Goal: Task Accomplishment & Management: Manage account settings

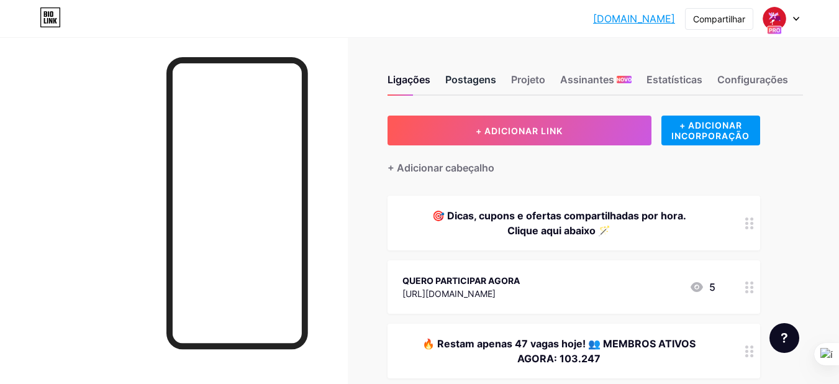
click at [484, 82] on font "Postagens" at bounding box center [471, 79] width 51 height 12
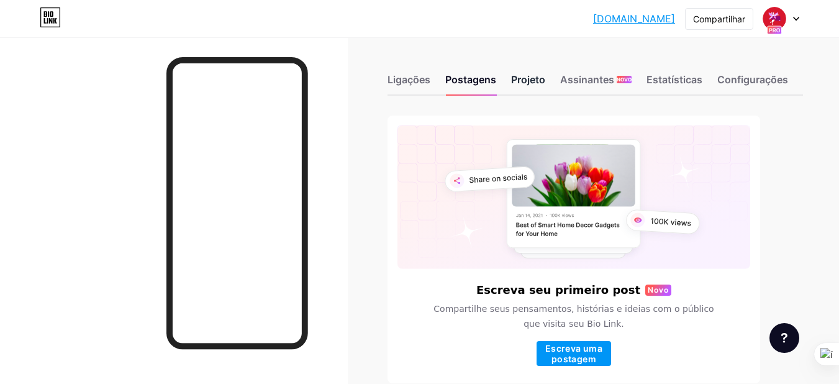
click at [530, 77] on font "Projeto" at bounding box center [528, 79] width 34 height 12
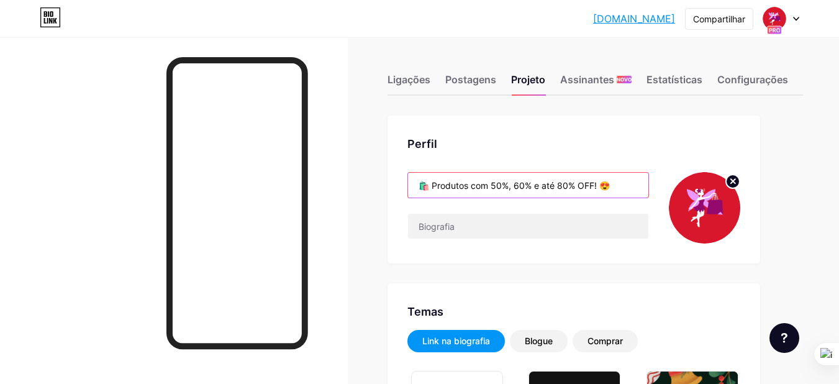
type input "#158a2c"
type input "#ffffff"
drag, startPoint x: 414, startPoint y: 183, endPoint x: 629, endPoint y: 188, distance: 215.0
click at [629, 188] on input "🛍️ Produtos com 50%, 60% e até 80% OFF! 😍" at bounding box center [528, 185] width 240 height 25
paste input "✨ Produtos com 50%, 60% e até 80% OFF!"
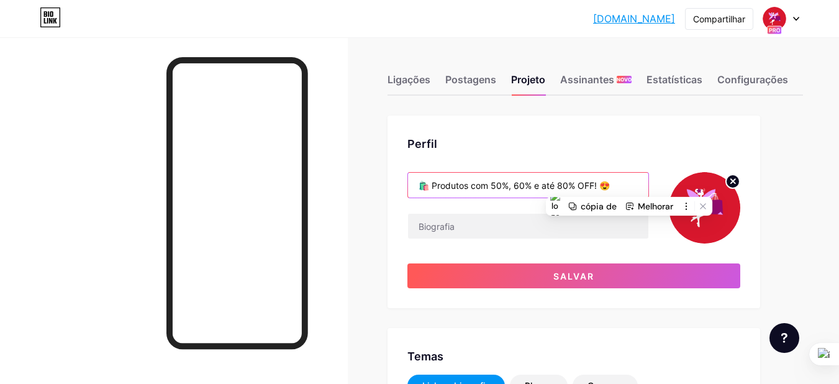
click at [602, 185] on input "🛍️ Produtos com 50%, 60% e até 80% OFF! 😍" at bounding box center [528, 185] width 240 height 25
drag, startPoint x: 594, startPoint y: 184, endPoint x: 390, endPoint y: 196, distance: 204.2
click at [391, 196] on div "Perfil 🛍️ Produtos com 50%, 60% e até 80% OFF! 😍 Salvar" at bounding box center [574, 212] width 373 height 193
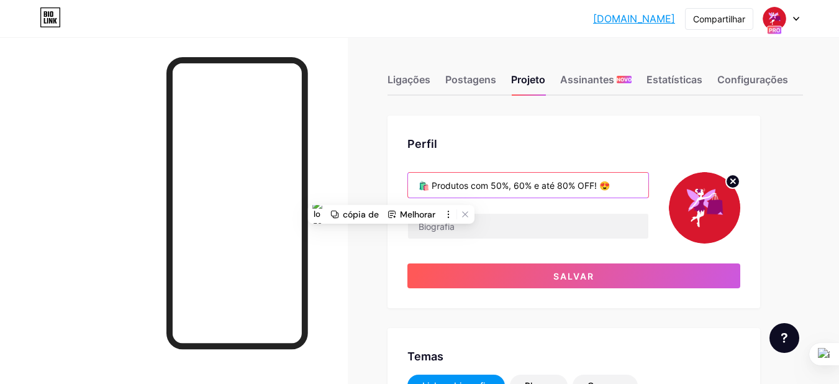
paste input "✨ Produtos com 50%, 60% e até 80% OFF!"
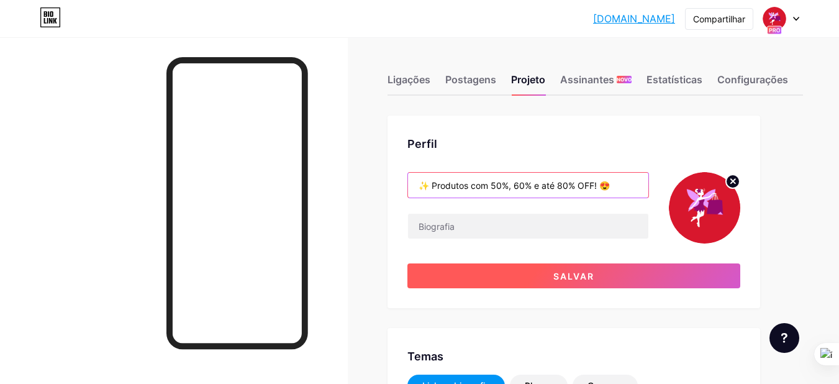
type input "✨ Produtos com 50%, 60% e até 80% OFF! 😍"
click at [508, 275] on button "Salvar" at bounding box center [574, 275] width 333 height 25
type input "#ffffff"
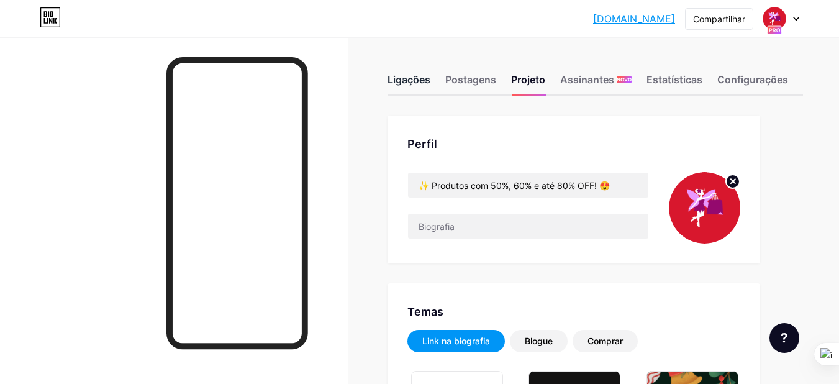
click at [409, 82] on font "Ligações" at bounding box center [409, 79] width 43 height 12
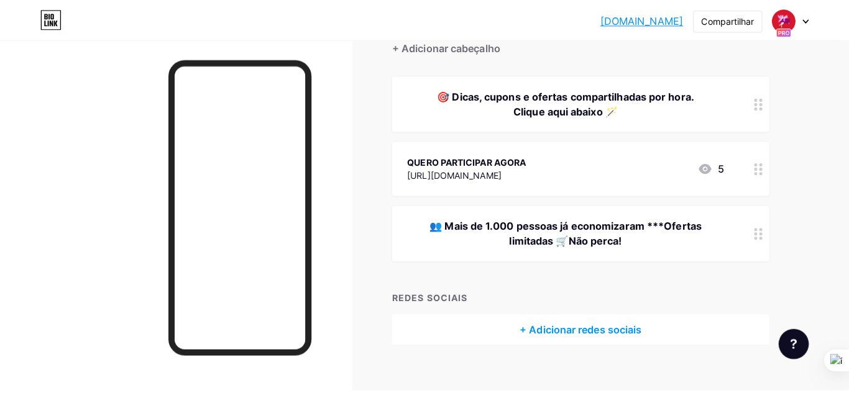
scroll to position [124, 0]
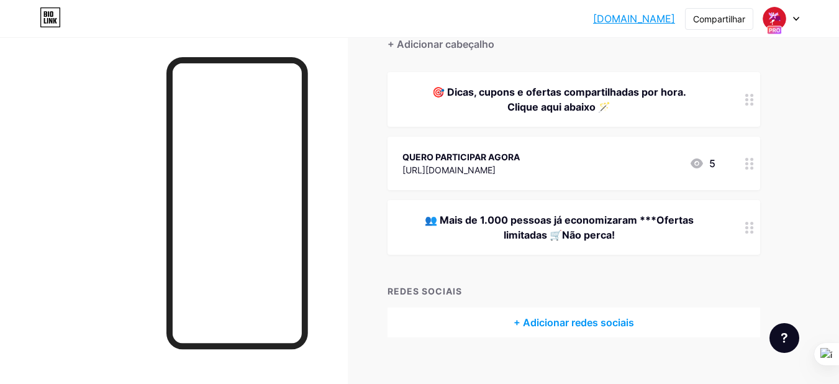
click at [545, 100] on font "🎯 Dicas, cupons e ofertas compartilhadas por hora. Clique aqui abaixo 🪄" at bounding box center [559, 99] width 254 height 27
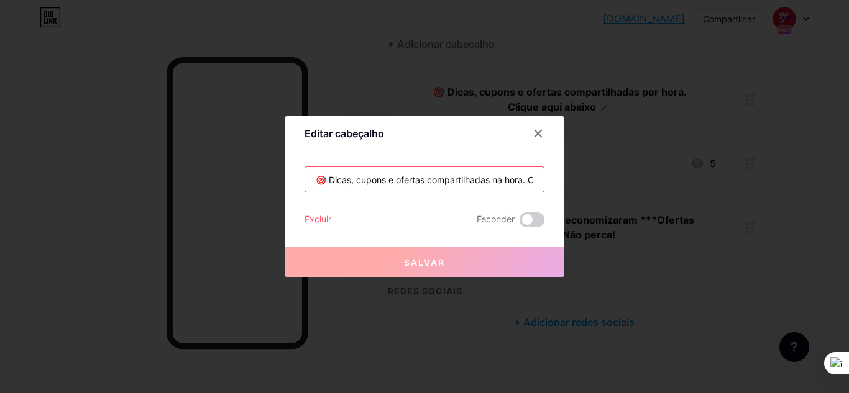
scroll to position [0, 88]
drag, startPoint x: 308, startPoint y: 180, endPoint x: 590, endPoint y: 191, distance: 282.9
click at [590, 191] on div "Editar cabeçalho 🎯 Dicas, cupons e ofertas compartilhadas na hora. Clique aqui …" at bounding box center [424, 196] width 849 height 393
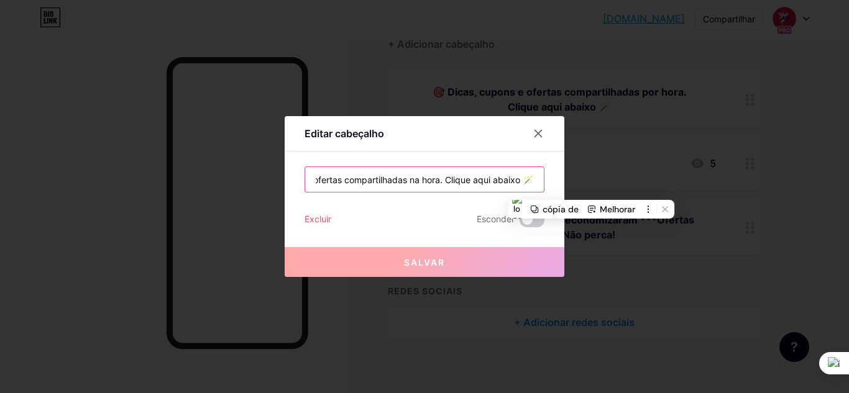
paste input "Dicas, cupons e ofertas compartilhadas na hora 🛍️ Parceria oficial com Shope"
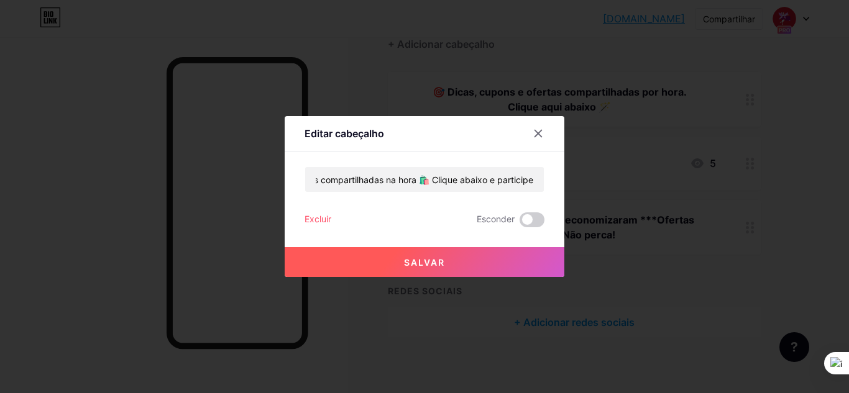
scroll to position [0, 0]
click at [518, 178] on input "📱 Dicas, cupons e ofertas compartilhadas na hora 🛍️ Clique abaixo e participe" at bounding box center [424, 179] width 239 height 25
paste input "text"
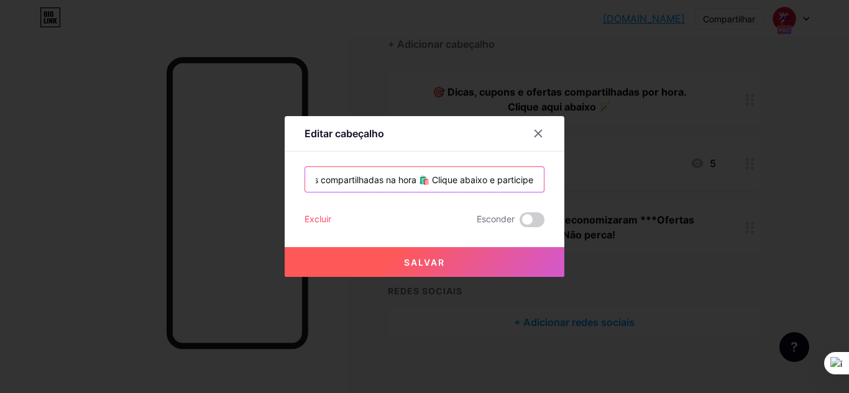
click at [430, 178] on input "📱 Dicas, cupons e ofertas compartilhadas na hora 🛍️ Clique abaixo e participe" at bounding box center [424, 179] width 239 height 25
paste input "🪄"
type input "📱 Dicas, cupons e ofertas compartilhadas na hora 🛍️Clique abaixo e participe🪄"
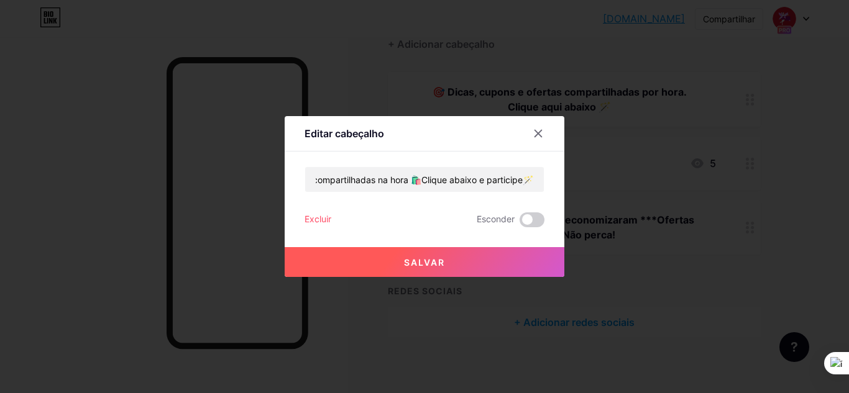
click at [439, 259] on font "Salvar" at bounding box center [424, 262] width 41 height 11
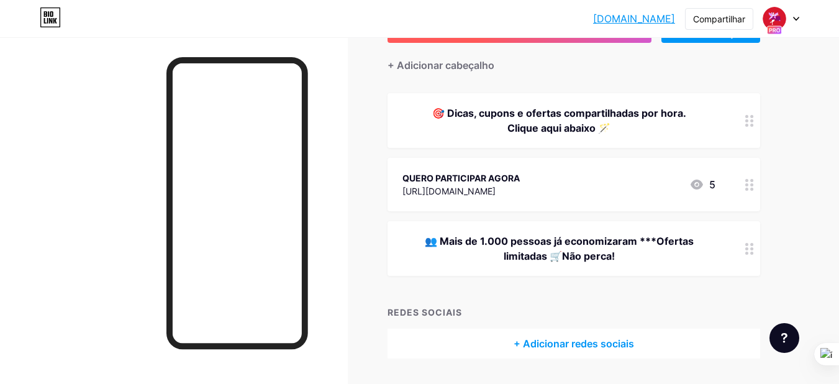
scroll to position [0, 0]
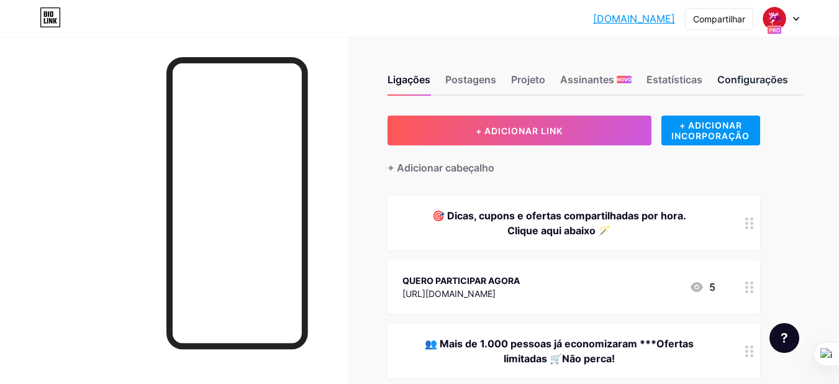
click at [749, 81] on font "Configurações" at bounding box center [753, 79] width 71 height 12
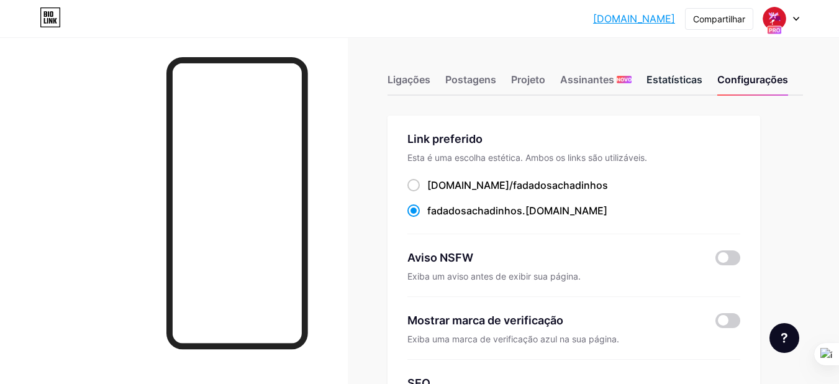
click at [680, 77] on font "Estatísticas" at bounding box center [675, 79] width 56 height 12
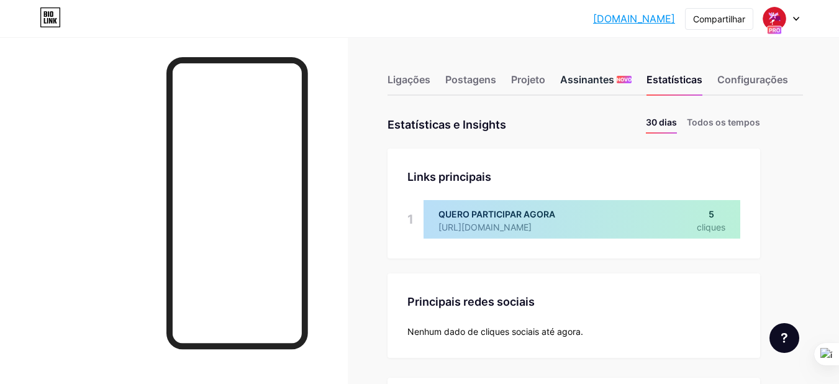
click at [608, 83] on font "Assinantes" at bounding box center [587, 79] width 54 height 12
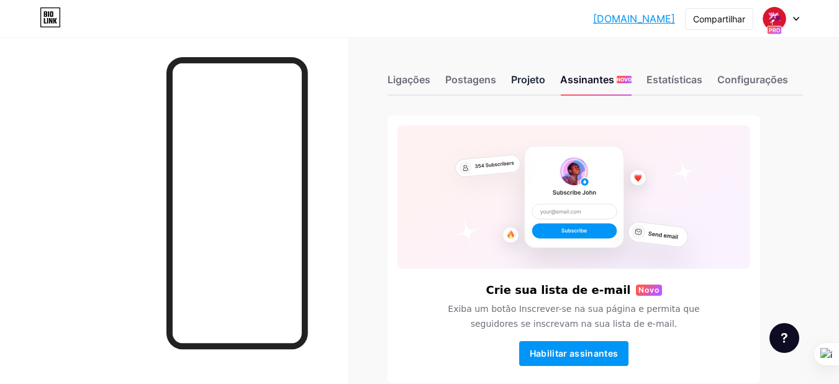
click at [531, 83] on font "Projeto" at bounding box center [528, 79] width 34 height 12
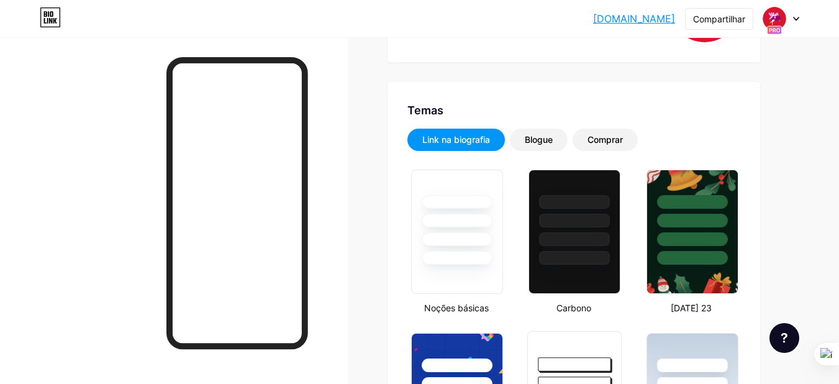
type input "#158a2c"
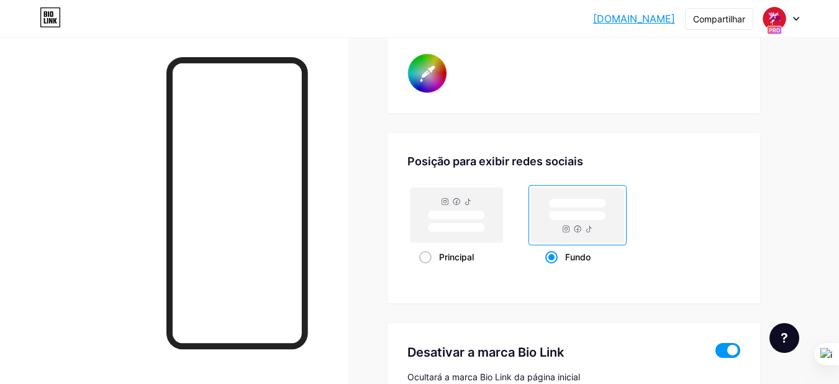
scroll to position [2297, 0]
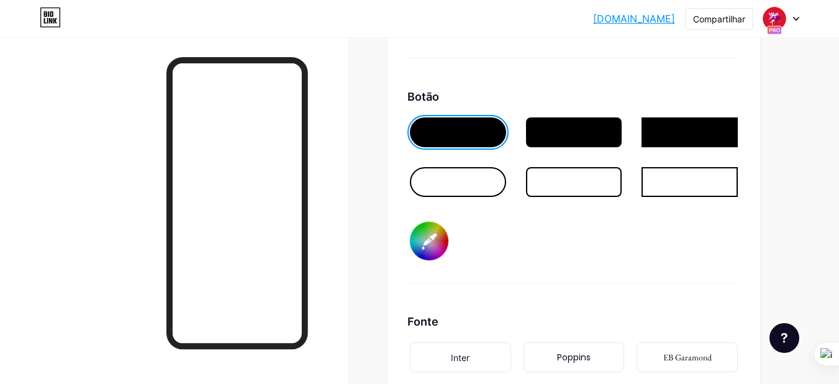
click at [471, 140] on div at bounding box center [458, 132] width 96 height 30
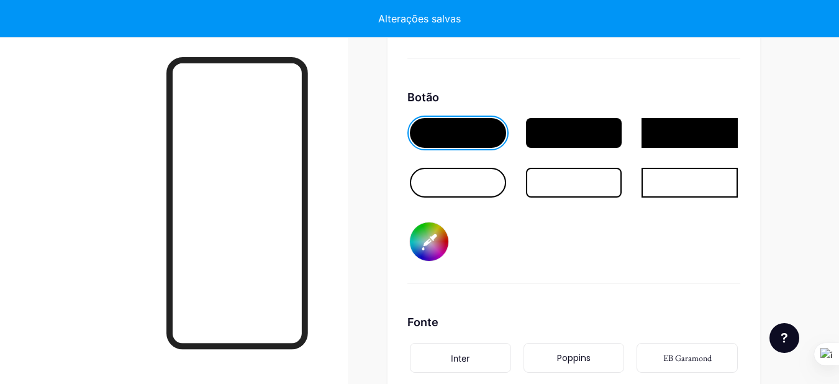
type input "#ffffff"
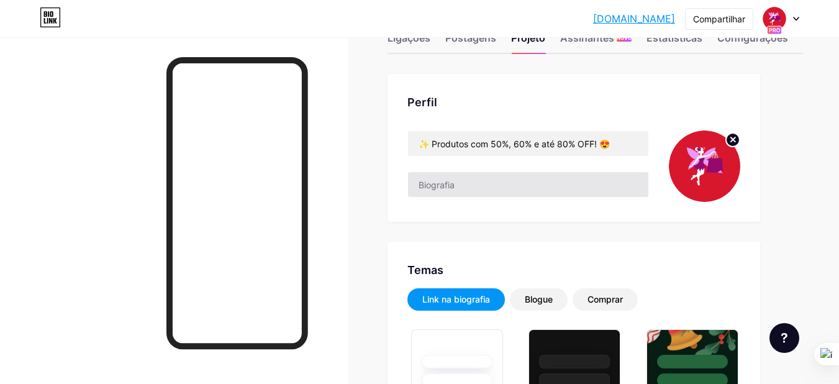
scroll to position [0, 0]
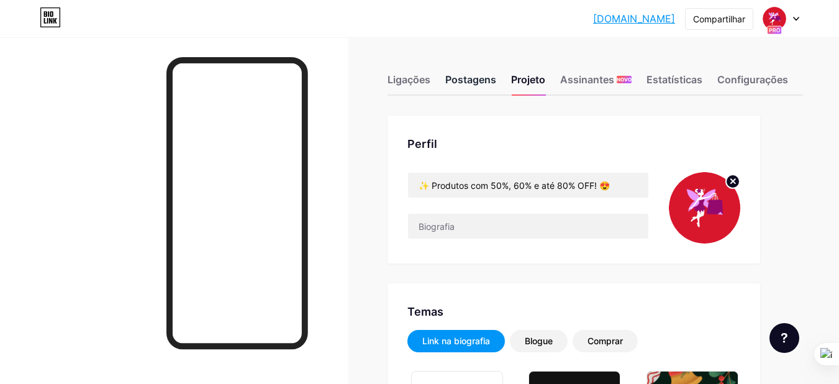
click at [470, 81] on font "Postagens" at bounding box center [471, 79] width 51 height 12
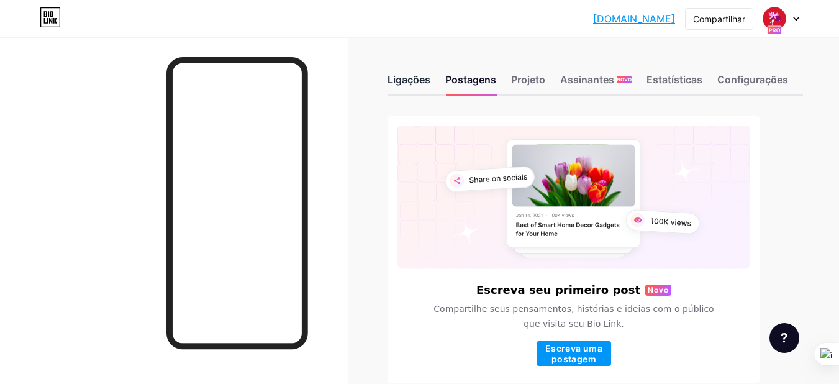
click at [408, 79] on font "Ligações" at bounding box center [409, 79] width 43 height 12
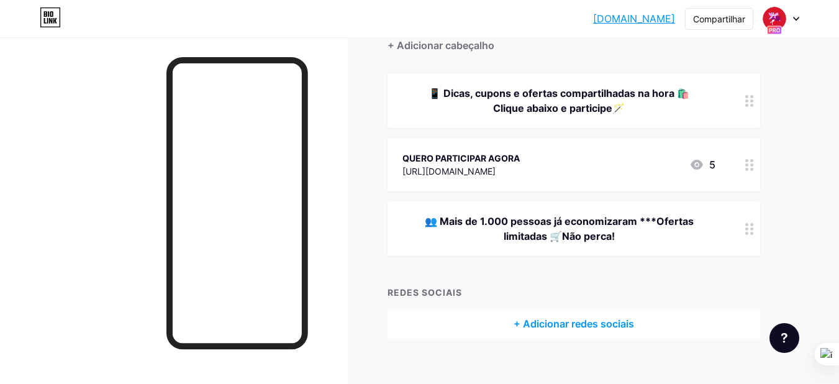
scroll to position [123, 0]
click at [708, 167] on div "5" at bounding box center [703, 164] width 26 height 15
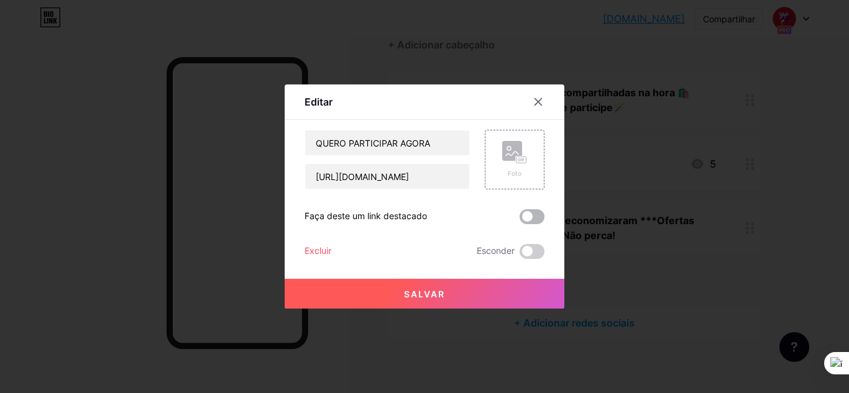
click at [523, 213] on span at bounding box center [531, 216] width 25 height 15
click at [519, 220] on input "checkbox" at bounding box center [519, 220] width 0 height 0
click at [439, 298] on font "Salvar" at bounding box center [424, 294] width 41 height 11
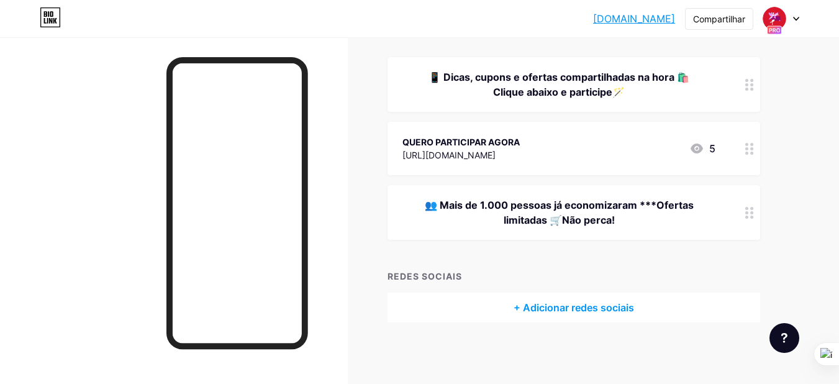
scroll to position [0, 0]
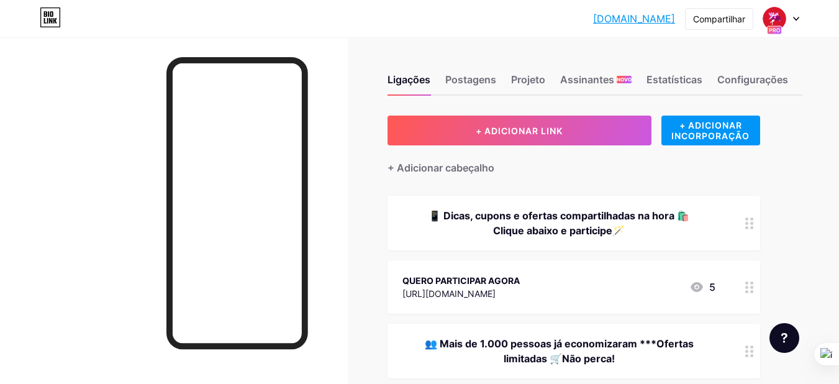
click at [634, 20] on font "[DOMAIN_NAME]" at bounding box center [634, 18] width 82 height 12
click at [746, 83] on font "Configurações" at bounding box center [753, 79] width 71 height 12
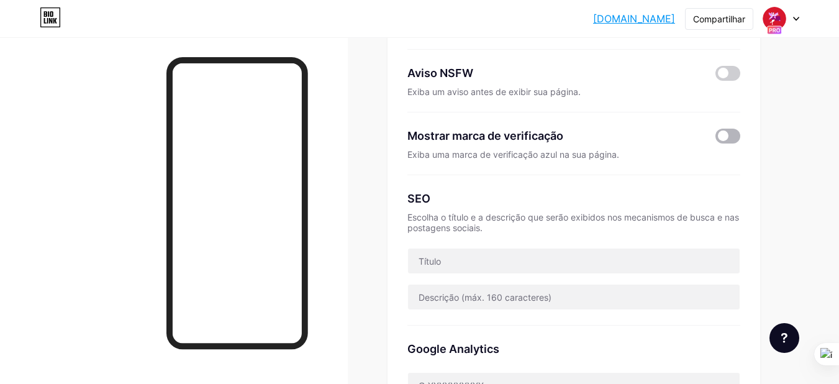
scroll to position [185, 0]
click at [735, 135] on span at bounding box center [728, 135] width 25 height 15
click at [716, 139] on input "checkbox" at bounding box center [716, 139] width 0 height 0
click at [794, 186] on div "Link preferido Esta é uma escolha estética. Ambos os links são utilizáveis. [DO…" at bounding box center [596, 375] width 416 height 890
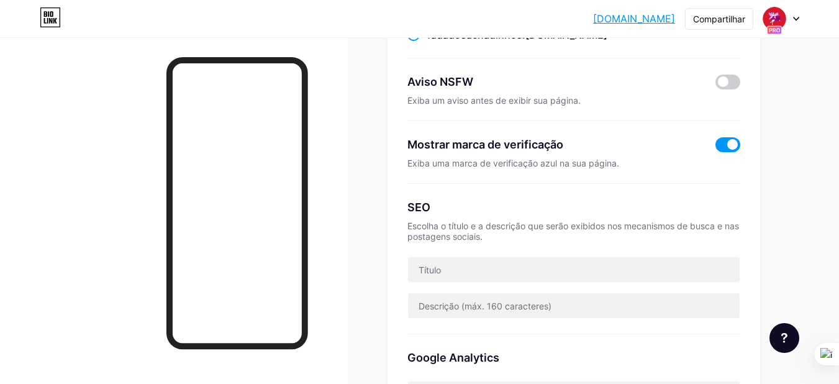
scroll to position [175, 0]
click at [734, 145] on span at bounding box center [728, 145] width 25 height 15
click at [716, 149] on input "checkbox" at bounding box center [716, 149] width 0 height 0
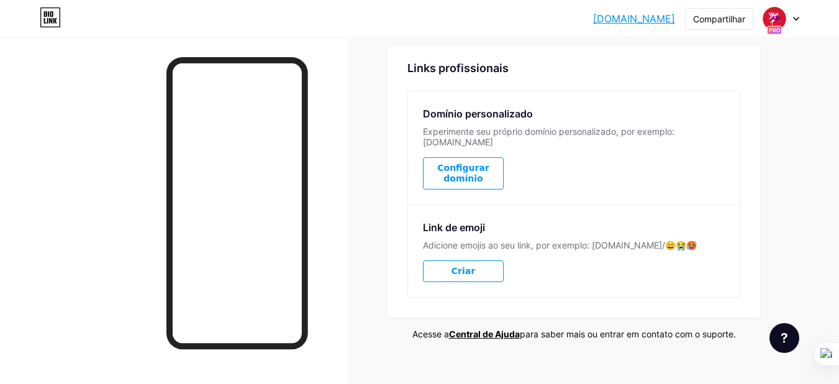
scroll to position [672, 0]
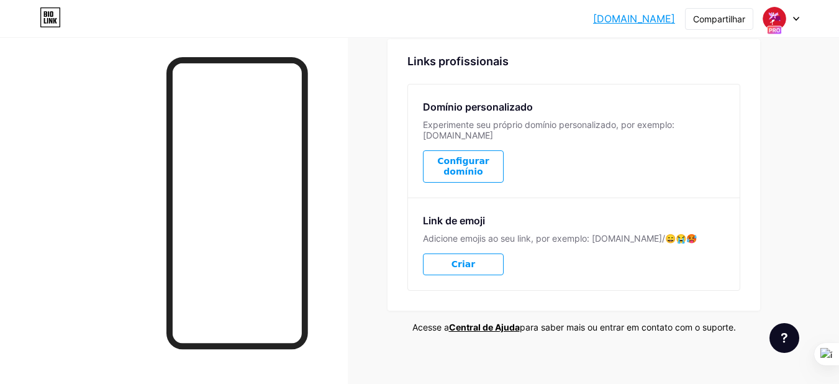
click at [797, 22] on div at bounding box center [782, 18] width 36 height 22
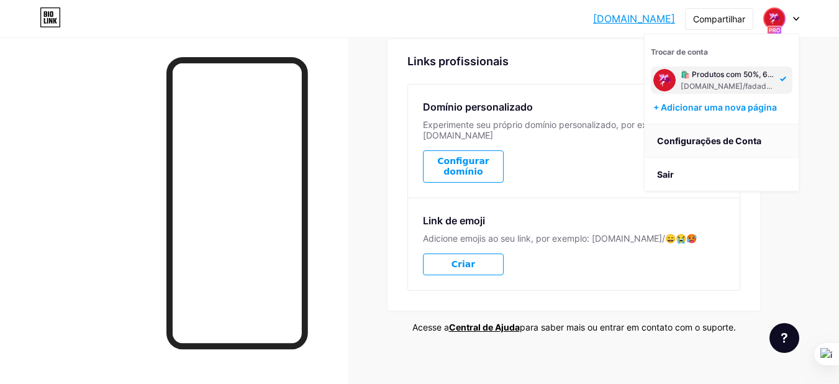
click at [732, 142] on font "Configurações de Conta" at bounding box center [709, 140] width 104 height 11
